Goal: Information Seeking & Learning: Understand process/instructions

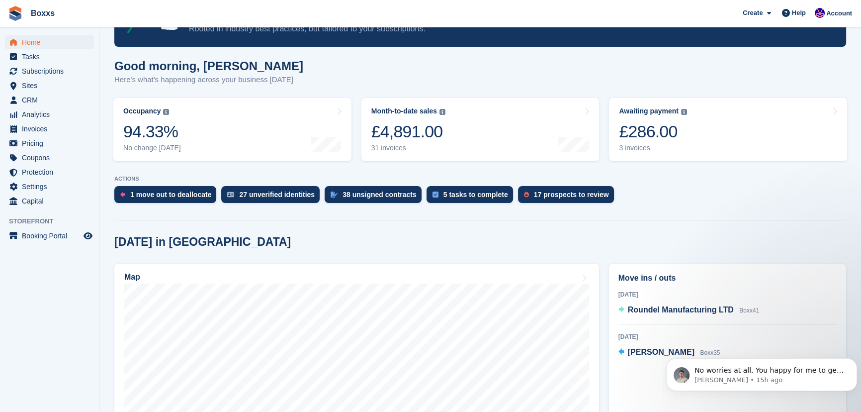
scroll to position [180, 0]
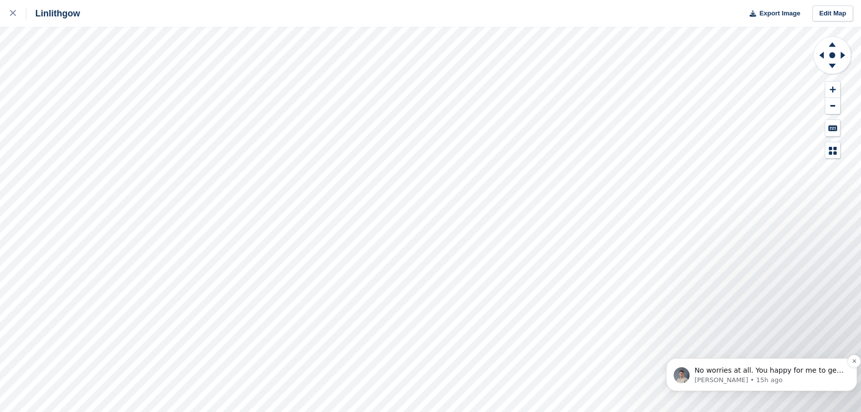
click at [780, 373] on p "No worries at all. You happy for me to get this conversation closed?" at bounding box center [769, 370] width 150 height 10
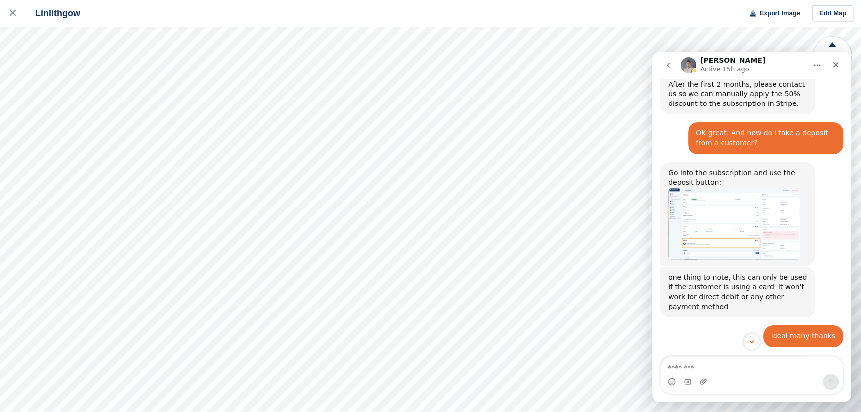
scroll to position [716, 0]
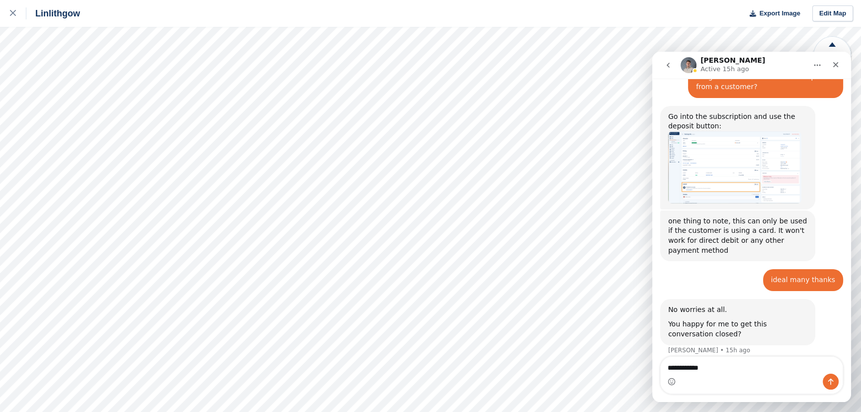
type textarea "**********"
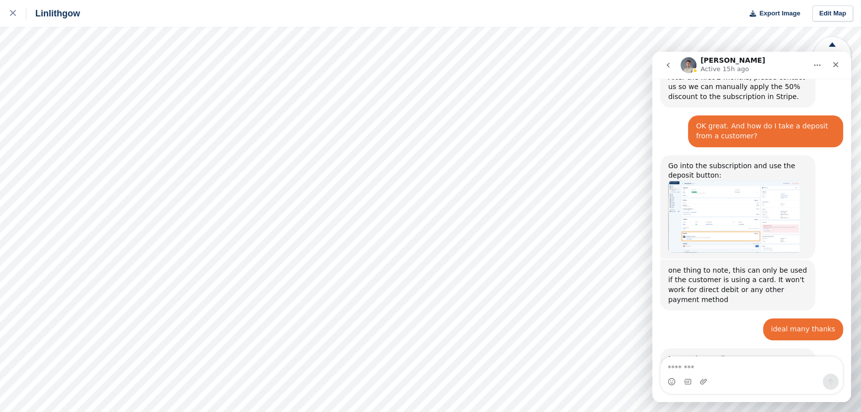
scroll to position [636, 0]
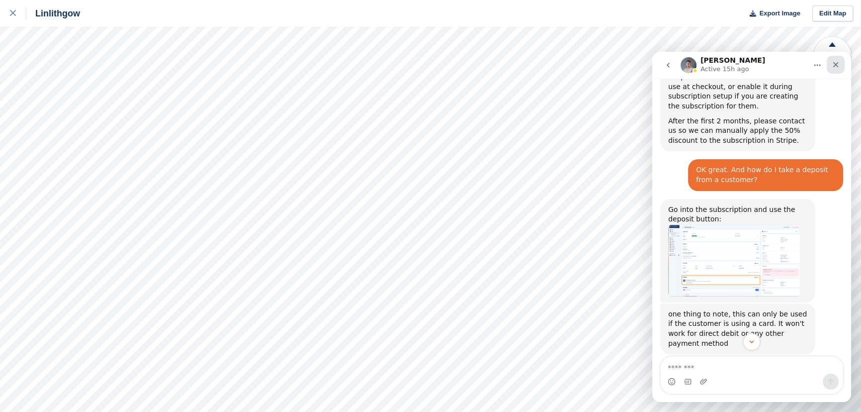
click at [839, 67] on icon "Close" at bounding box center [836, 65] width 8 height 8
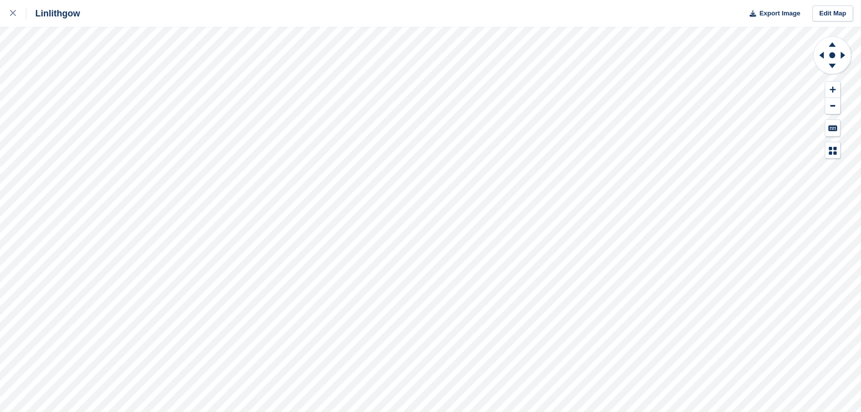
scroll to position [772, 0]
click at [20, 11] on div at bounding box center [18, 13] width 16 height 12
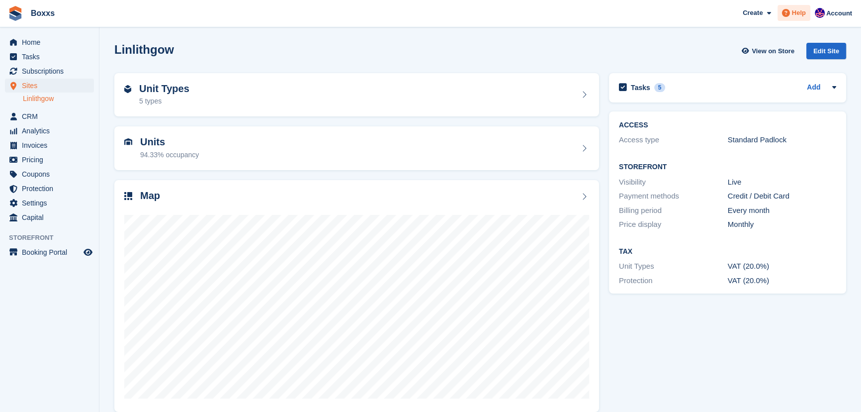
click at [799, 13] on span "Help" at bounding box center [799, 13] width 14 height 10
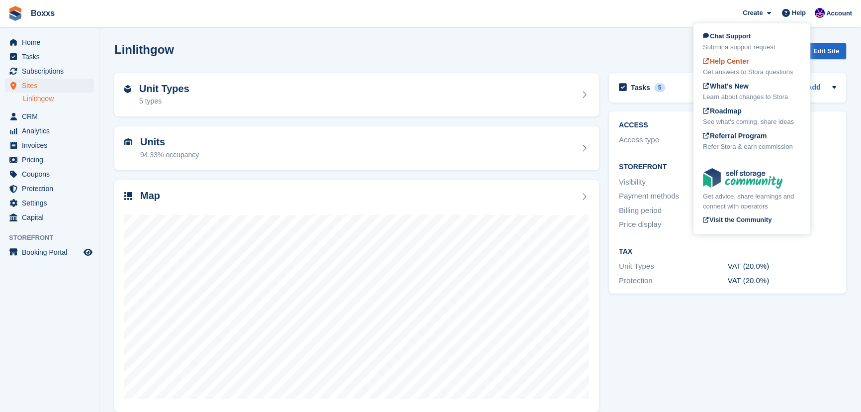
click at [748, 67] on div "Help Center Get answers to Stora questions" at bounding box center [752, 66] width 98 height 21
